Goal: Find specific page/section: Find specific page/section

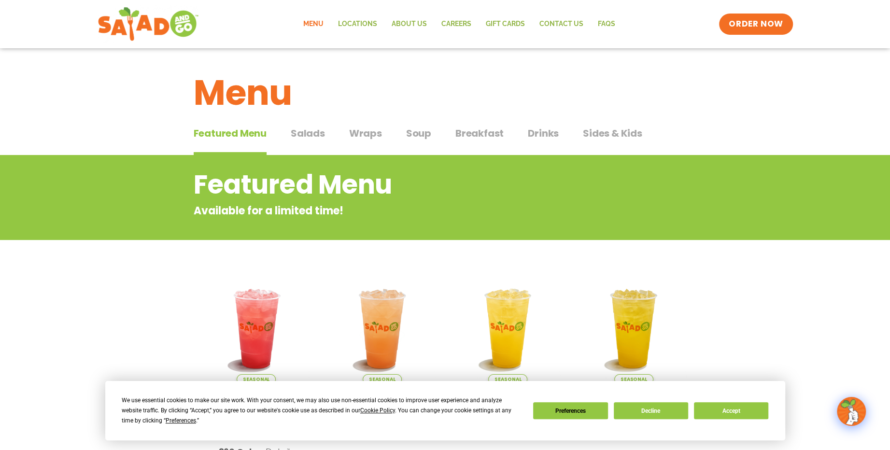
click at [302, 129] on span "Salads" at bounding box center [308, 133] width 34 height 14
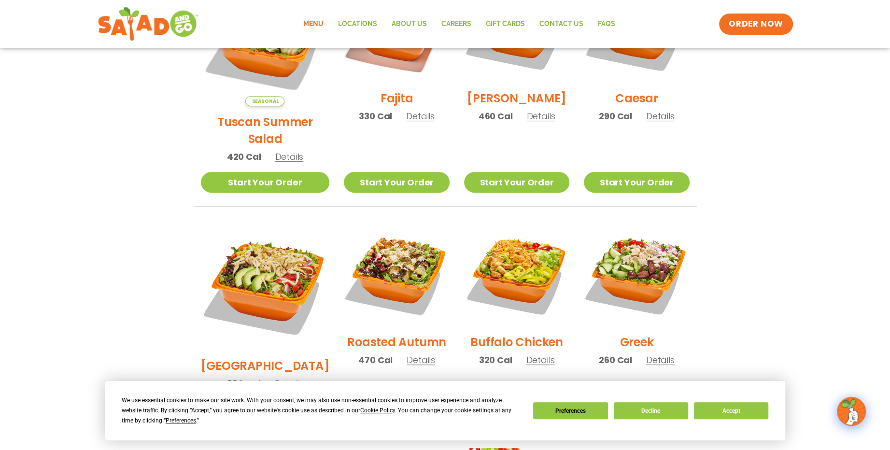
scroll to position [290, 0]
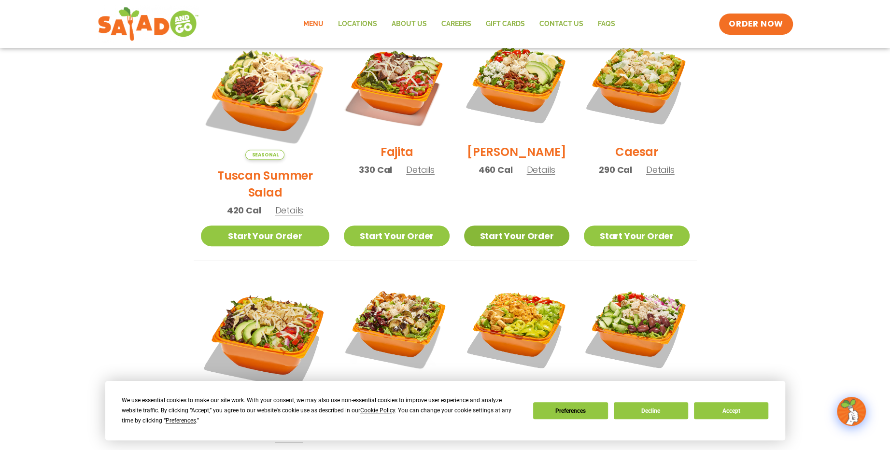
click at [506, 226] on link "Start Your Order" at bounding box center [516, 236] width 105 height 21
click at [358, 21] on link "Locations" at bounding box center [358, 24] width 54 height 22
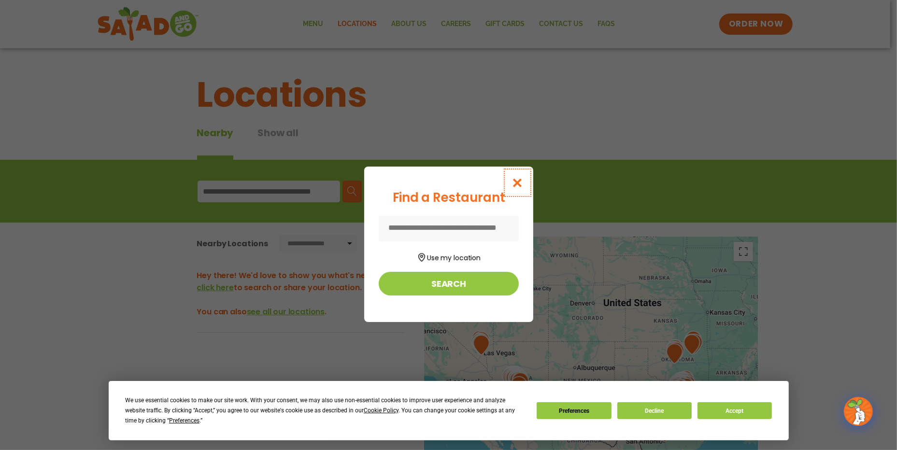
click at [518, 180] on icon "Close modal" at bounding box center [517, 183] width 12 height 10
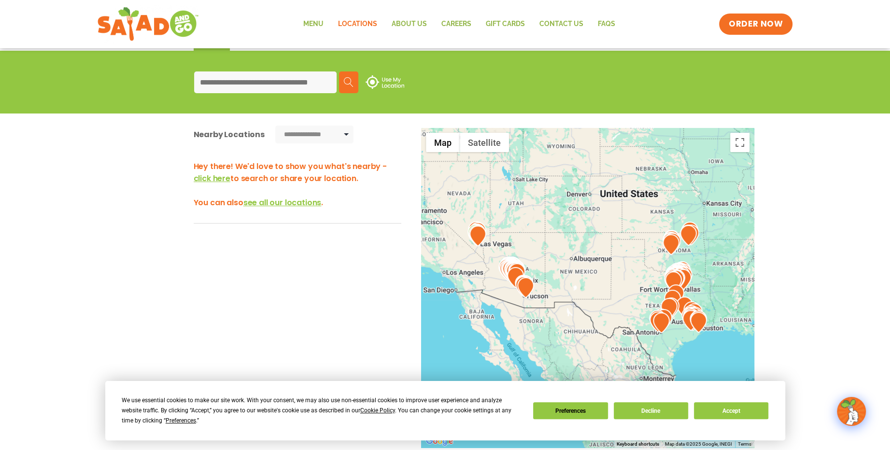
scroll to position [145, 0]
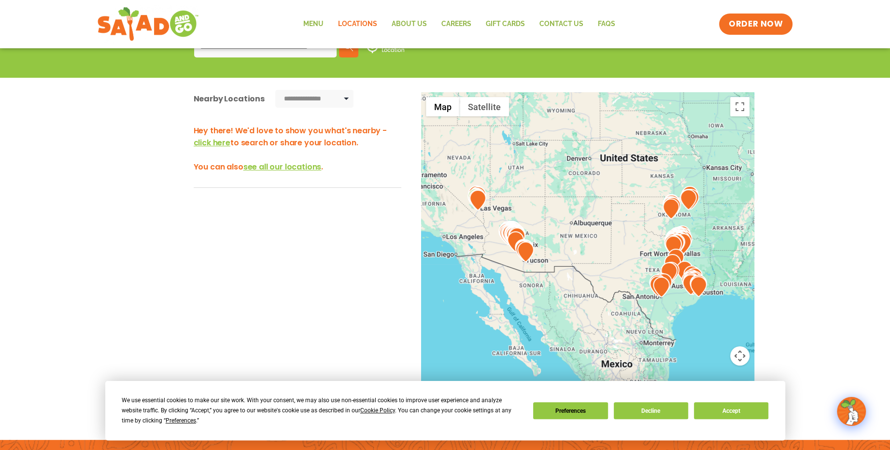
click at [269, 167] on span "see all our locations" at bounding box center [282, 166] width 78 height 11
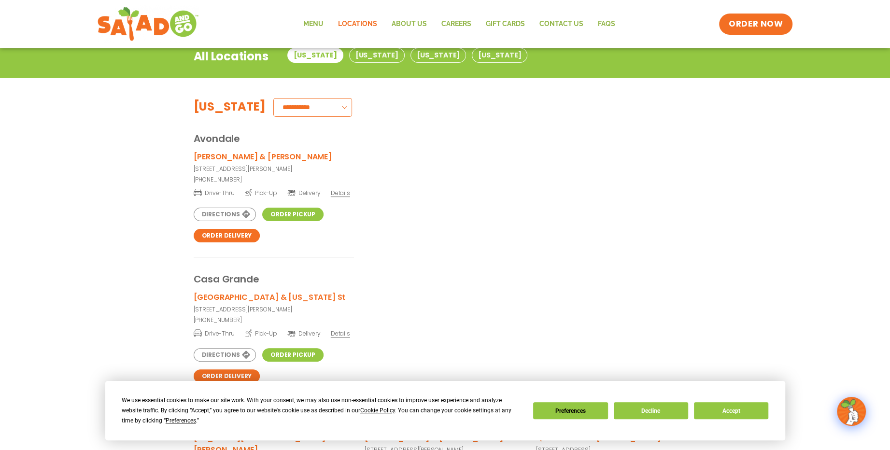
click at [278, 107] on select "**********" at bounding box center [312, 107] width 79 height 19
click at [385, 134] on div "Avondale" at bounding box center [445, 131] width 503 height 29
click at [472, 53] on button "Texas" at bounding box center [500, 55] width 56 height 15
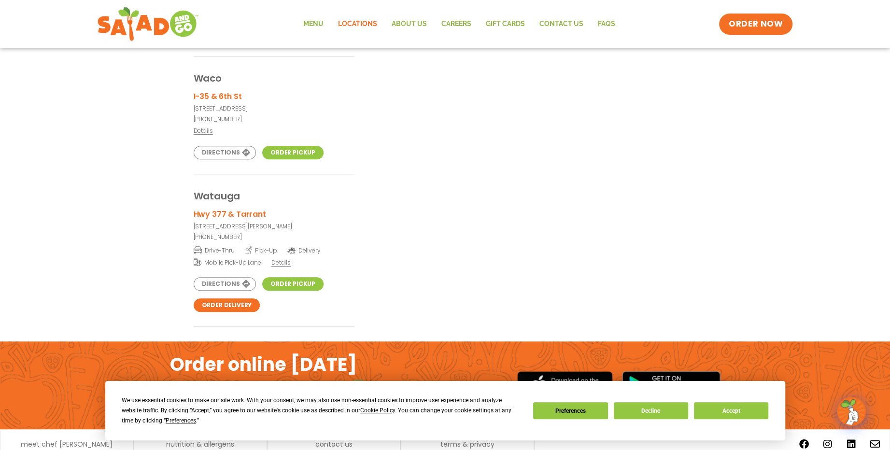
scroll to position [6910, 0]
